Goal: Task Accomplishment & Management: Complete application form

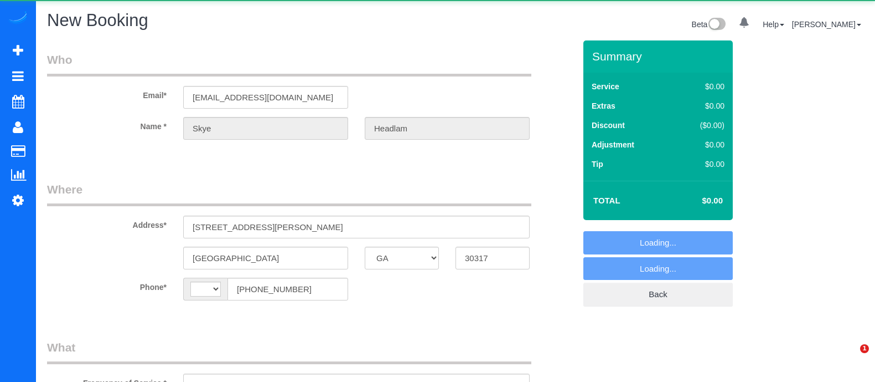
select select "GA"
select select "string:[GEOGRAPHIC_DATA]"
select select "object:3305"
select select "string:fspay-a81a3f36-b7bf-4d73-9952-b744106be1f7"
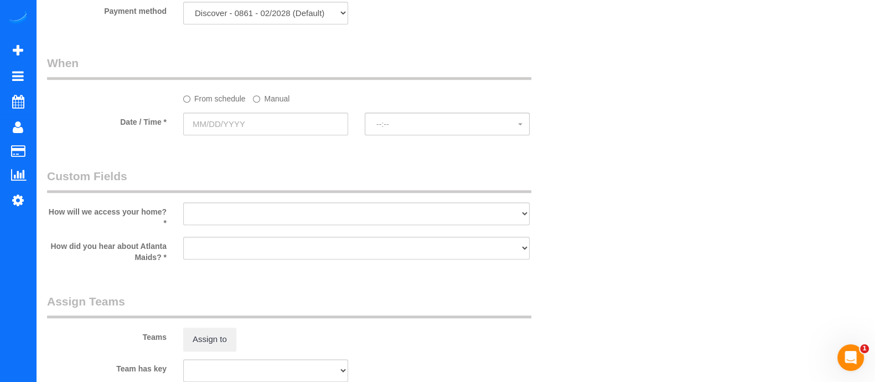
scroll to position [874, 0]
click at [399, 217] on select "I will leave a key I will provide an access code Someone will be home Go to apa…" at bounding box center [356, 215] width 347 height 23
select select "number:3"
click at [183, 208] on select "I will leave a key I will provide an access code Someone will be home Go to apa…" at bounding box center [356, 215] width 347 height 23
drag, startPoint x: 324, startPoint y: 253, endPoint x: 275, endPoint y: 287, distance: 59.3
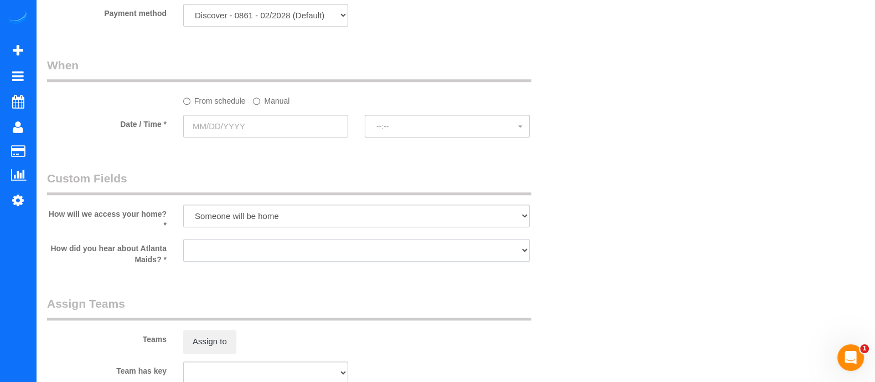
select select "number:6"
click at [183, 243] on select "Google Yelp From a friend Social media Other" at bounding box center [356, 250] width 347 height 23
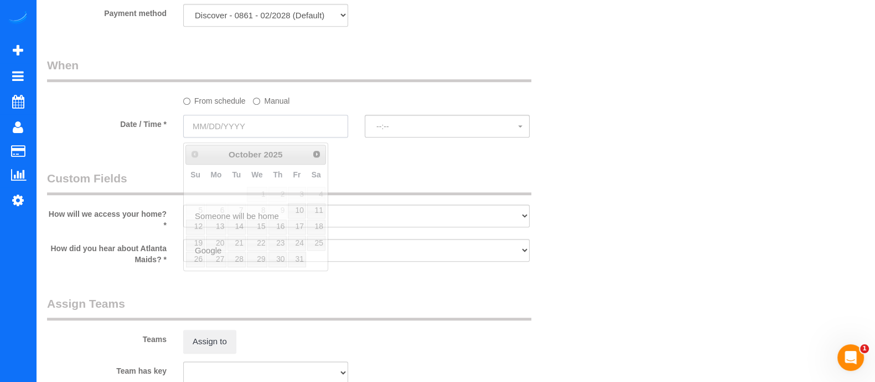
click at [256, 126] on input "text" at bounding box center [265, 126] width 165 height 23
click at [280, 104] on label "Manual" at bounding box center [271, 98] width 37 height 15
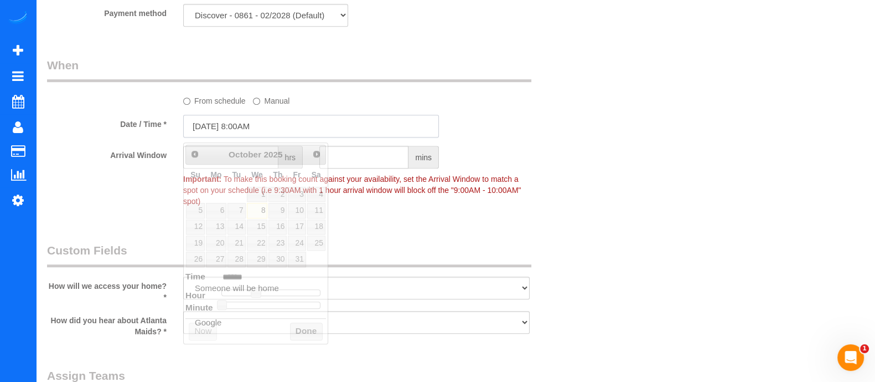
click at [272, 136] on input "[DATE] 8:00AM" at bounding box center [311, 126] width 256 height 23
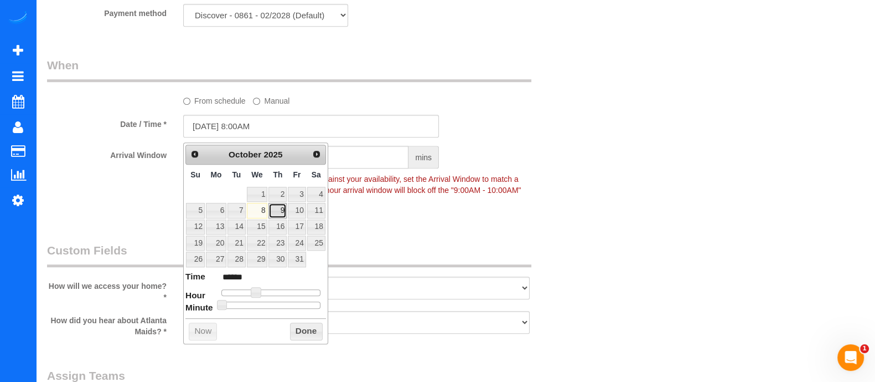
click at [280, 207] on link "9" at bounding box center [278, 210] width 18 height 15
type input "[DATE] 11:00AM"
type input "*******"
type input "[DATE] 12:00PM"
type input "*******"
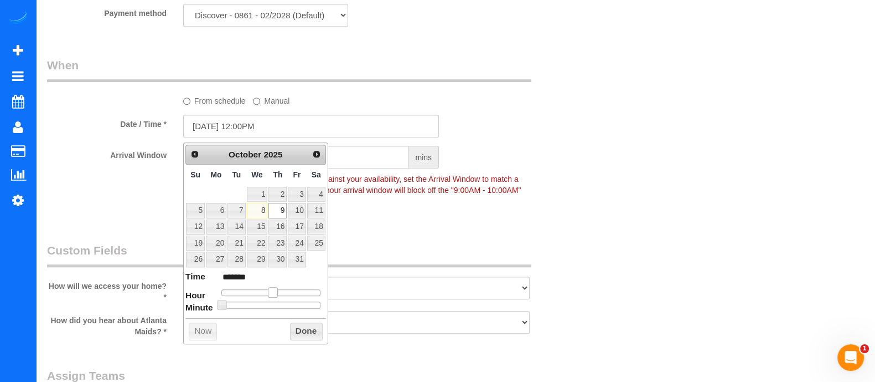
drag, startPoint x: 258, startPoint y: 291, endPoint x: 274, endPoint y: 290, distance: 16.1
click at [274, 290] on span at bounding box center [273, 292] width 10 height 10
click at [305, 328] on button "Done" at bounding box center [306, 331] width 33 height 18
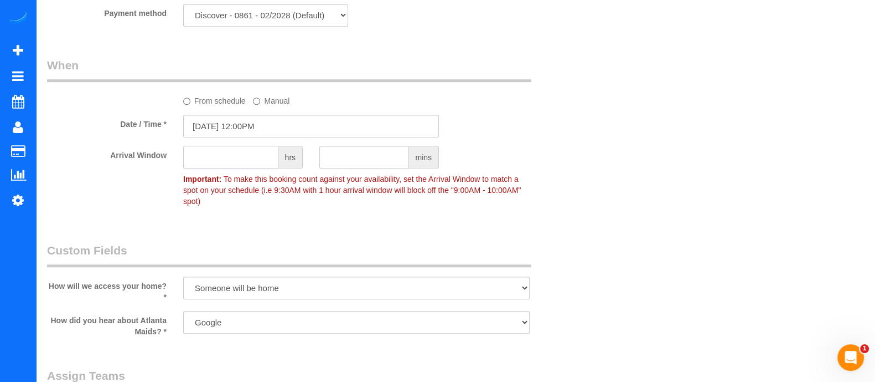
type input "1"
click at [238, 163] on input "1" at bounding box center [230, 157] width 95 height 23
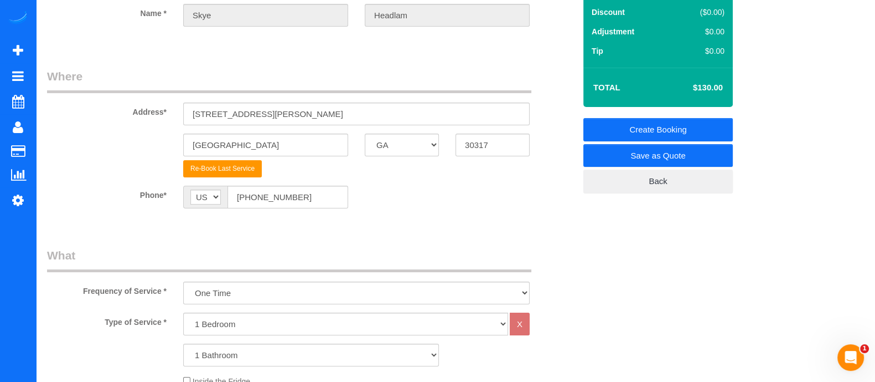
scroll to position [0, 0]
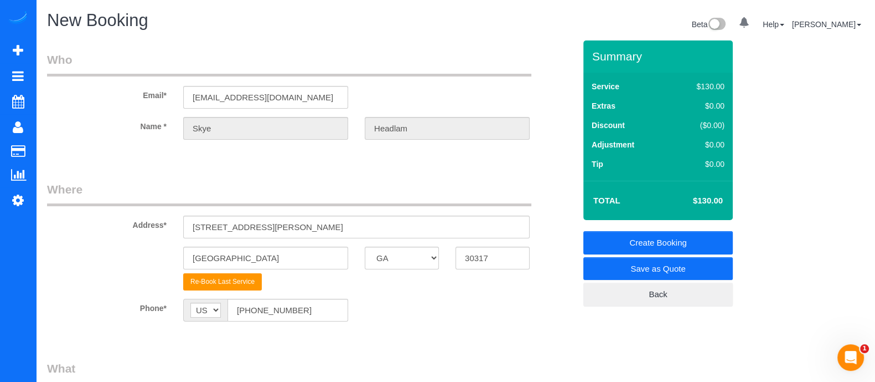
type input "2"
click at [645, 242] on link "Create Booking" at bounding box center [659, 242] width 150 height 23
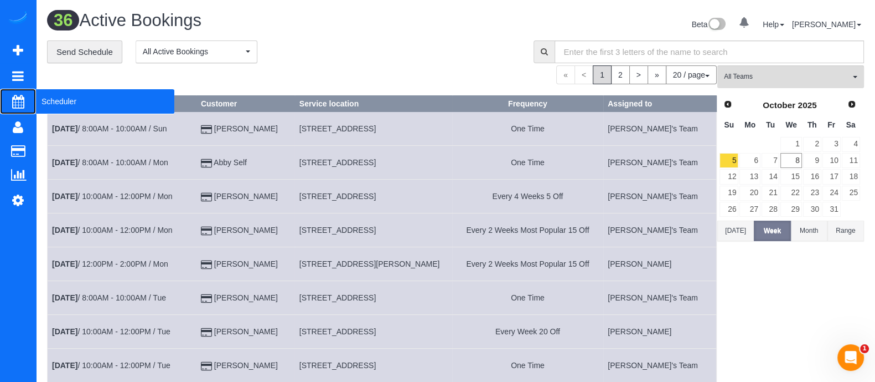
click at [55, 95] on span "Scheduler" at bounding box center [105, 101] width 138 height 25
